Goal: Task Accomplishment & Management: Use online tool/utility

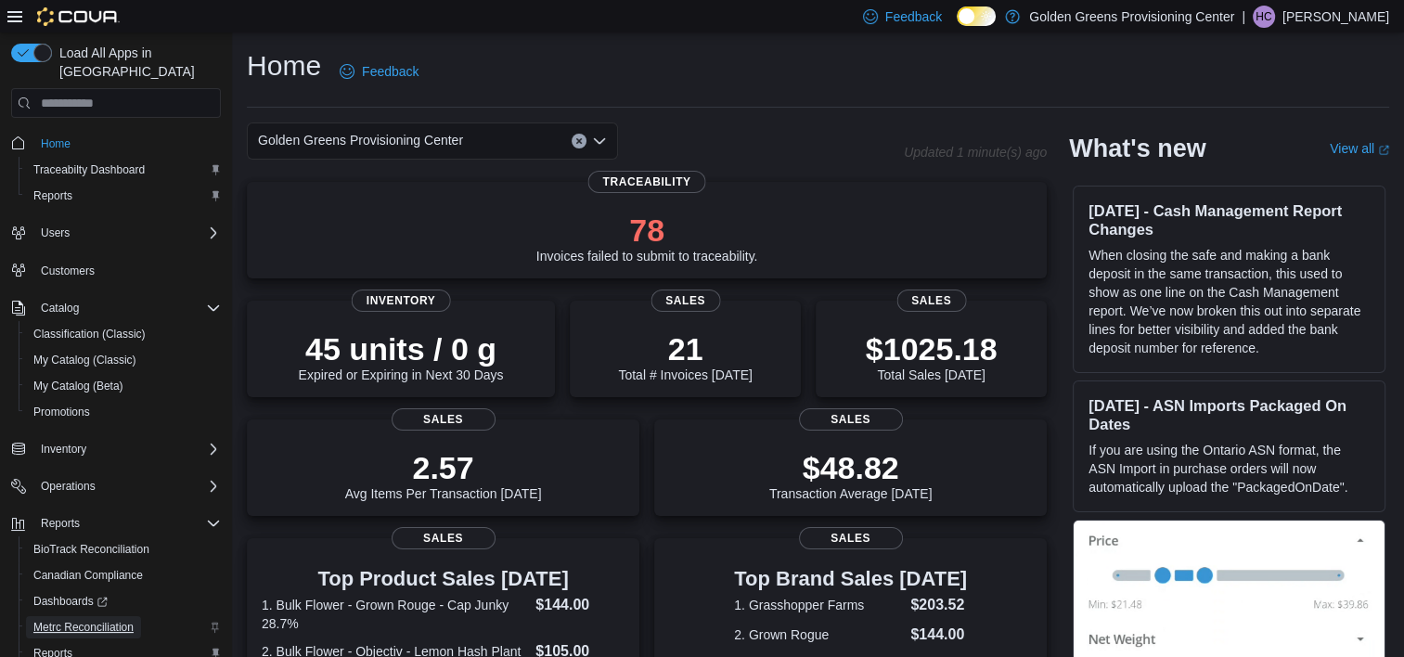
click at [63, 619] on span "Metrc Reconciliation" at bounding box center [83, 627] width 100 height 22
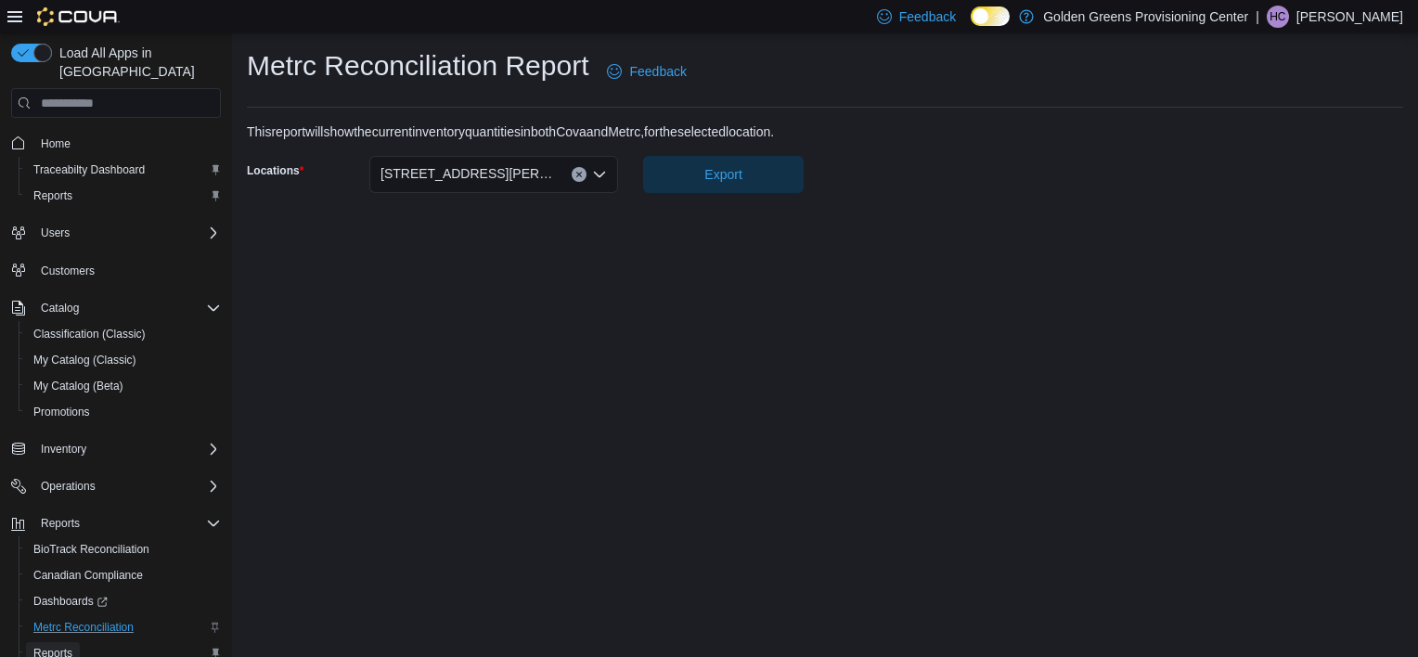
click at [58, 646] on span "Reports" at bounding box center [52, 653] width 39 height 15
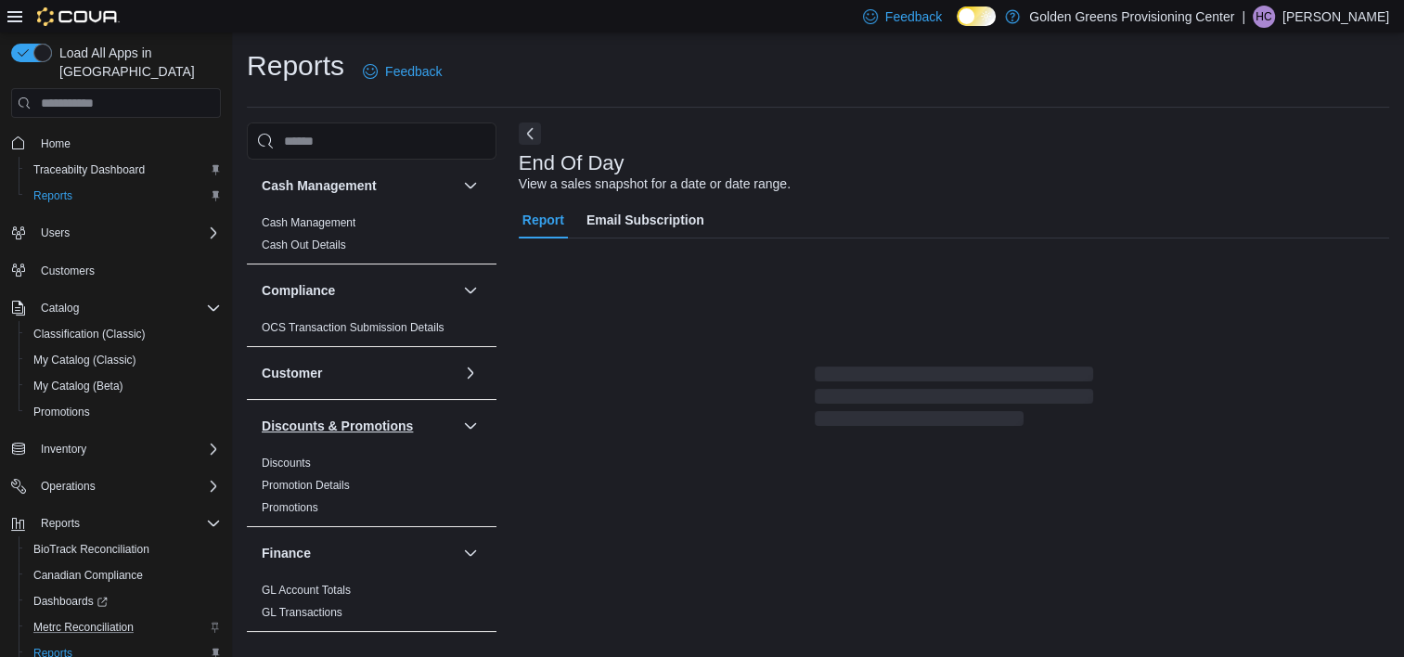
scroll to position [10, 0]
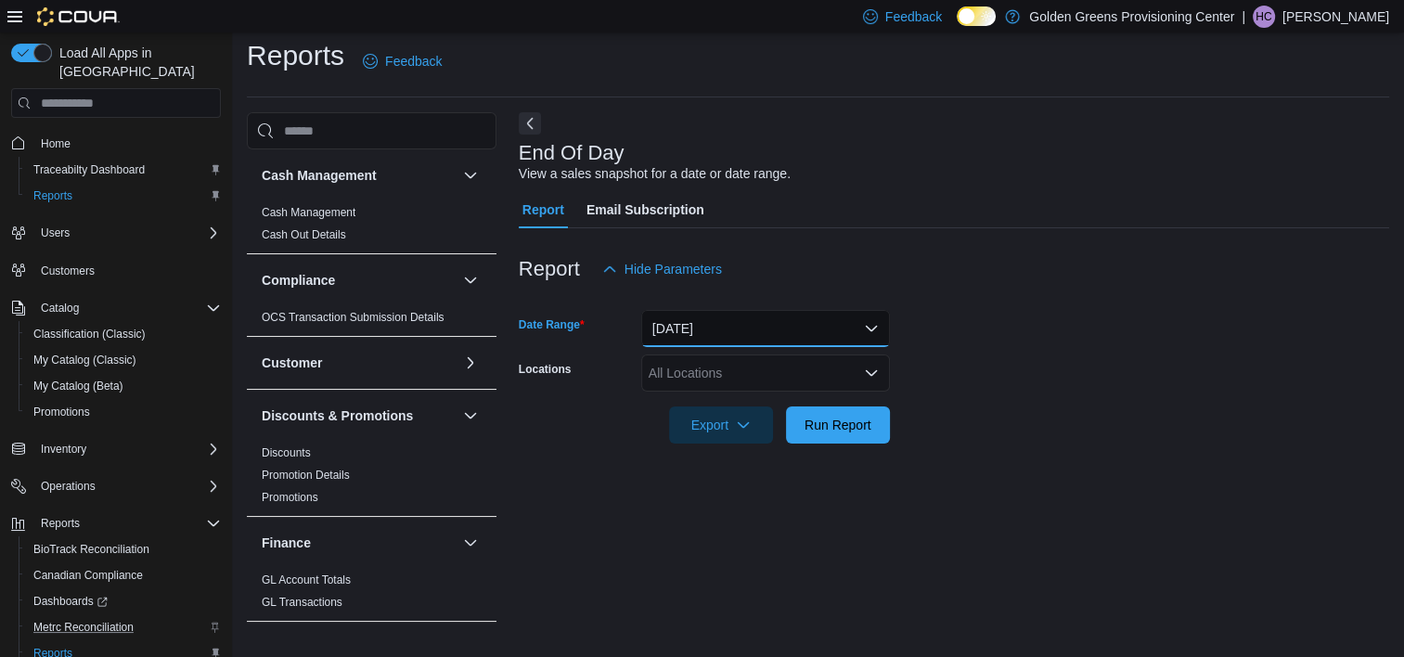
click at [873, 324] on button "Today" at bounding box center [765, 328] width 249 height 37
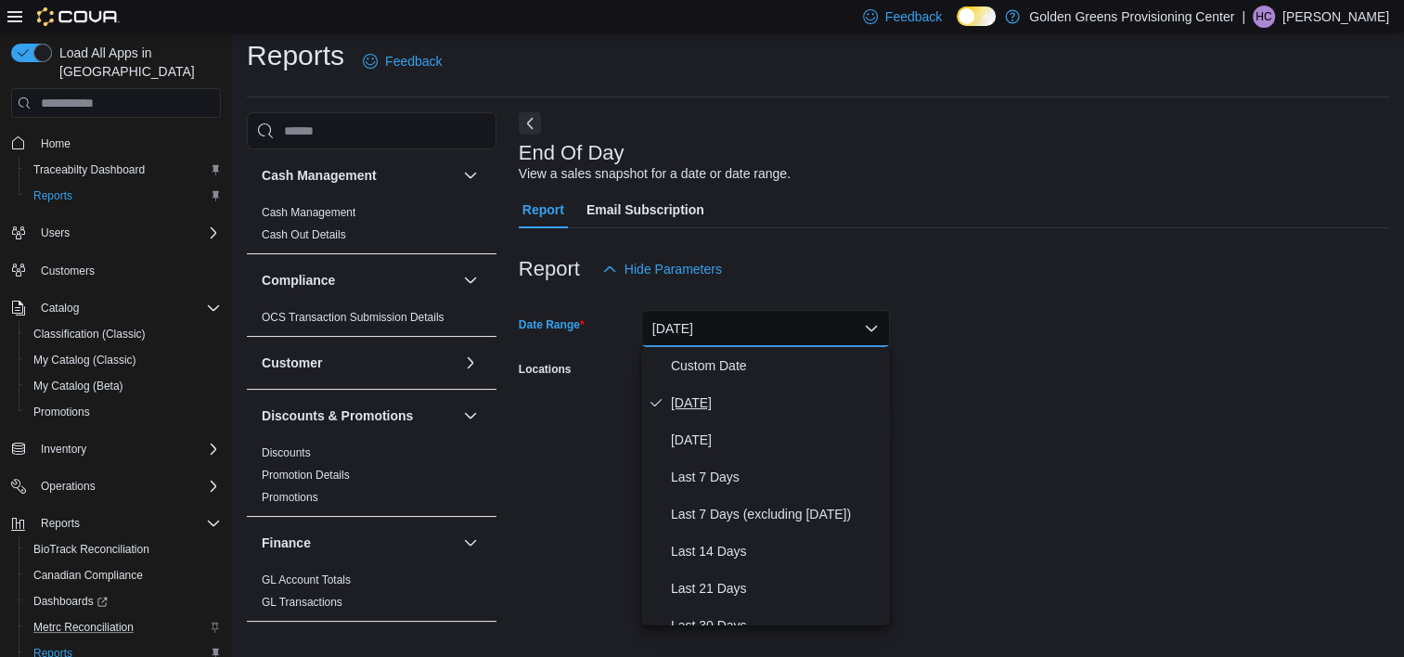
click at [684, 398] on span "Today" at bounding box center [777, 403] width 212 height 22
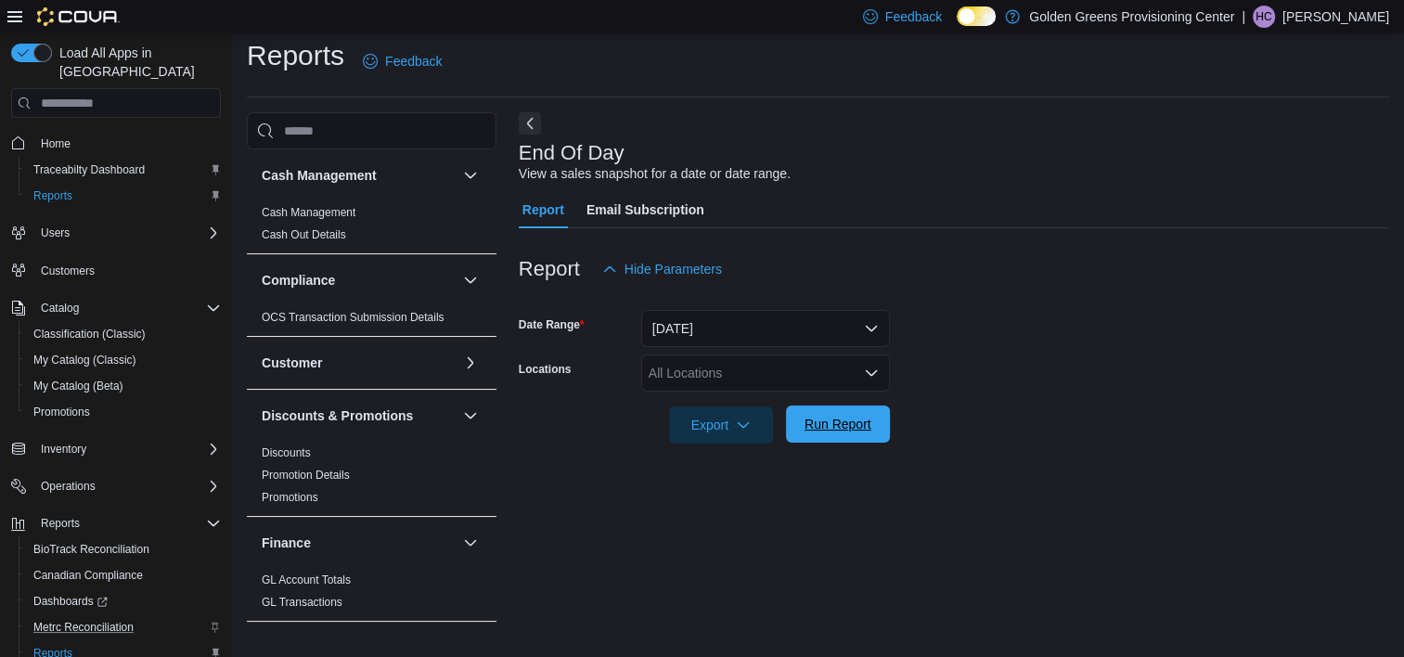
click at [840, 427] on span "Run Report" at bounding box center [838, 424] width 67 height 19
